Goal: Transaction & Acquisition: Subscribe to service/newsletter

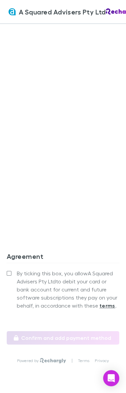
scroll to position [654, 0]
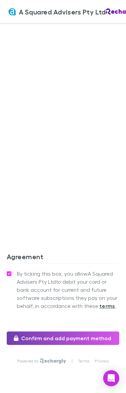
click at [66, 331] on button "Confirm and add payment method" at bounding box center [63, 337] width 113 height 13
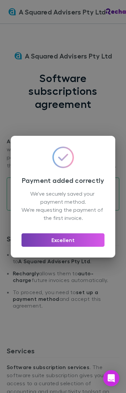
click at [65, 247] on button "Excellent" at bounding box center [62, 239] width 83 height 13
